Goal: Feedback & Contribution: Submit feedback/report problem

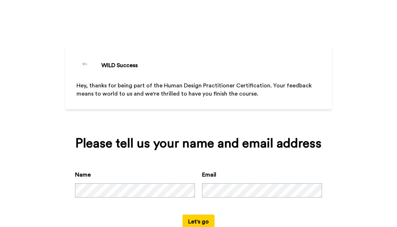
scroll to position [22, 0]
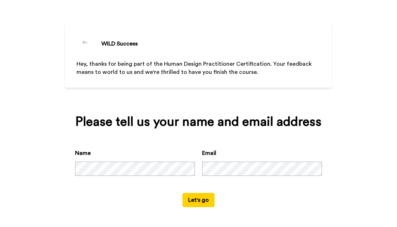
click at [202, 199] on button "Let's go" at bounding box center [198, 200] width 32 height 14
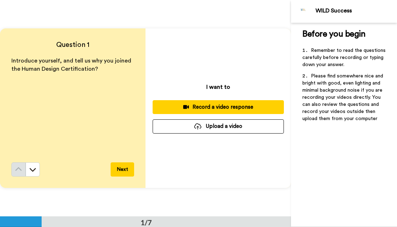
click at [127, 169] on button "Next" at bounding box center [122, 169] width 23 height 14
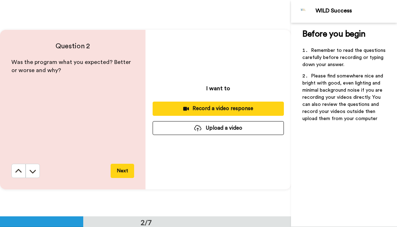
scroll to position [217, 0]
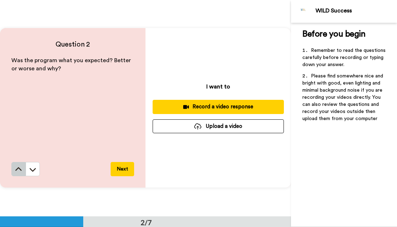
click at [15, 169] on icon at bounding box center [18, 169] width 7 height 7
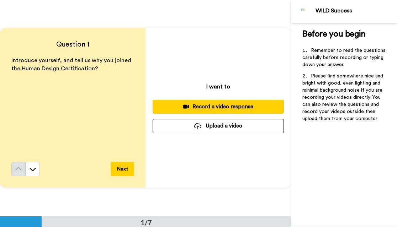
scroll to position [0, 0]
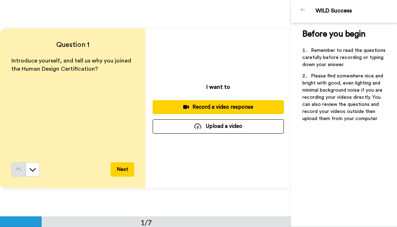
click at [20, 89] on div "Introduce yourself, and tell us why you joined the Human Design Certification?" at bounding box center [72, 110] width 123 height 106
click at [35, 172] on icon at bounding box center [32, 169] width 7 height 7
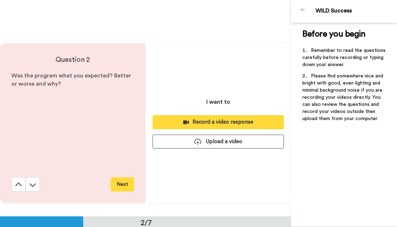
scroll to position [217, 0]
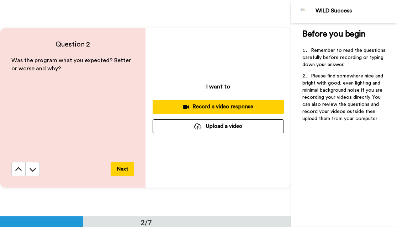
click at [35, 172] on icon at bounding box center [32, 169] width 7 height 7
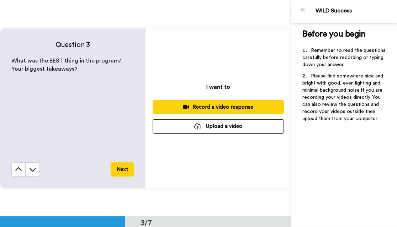
scroll to position [433, 0]
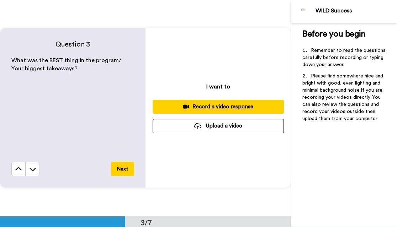
click at [225, 87] on p "I want to" at bounding box center [218, 86] width 24 height 9
click at [92, 90] on div "What was the BEST thing in the program/ Your biggest takeaways?" at bounding box center [72, 110] width 123 height 106
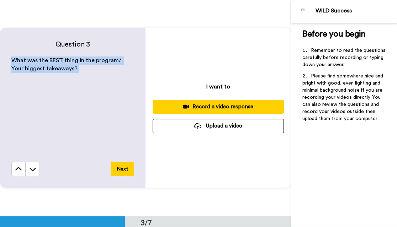
click at [92, 90] on div "What was the BEST thing in the program/ Your biggest takeaways?" at bounding box center [72, 110] width 123 height 106
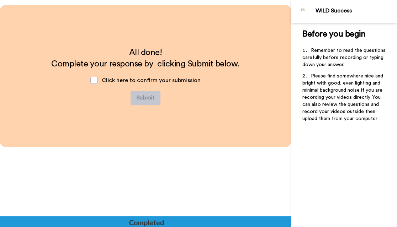
scroll to position [1298, 0]
